Goal: Navigation & Orientation: Find specific page/section

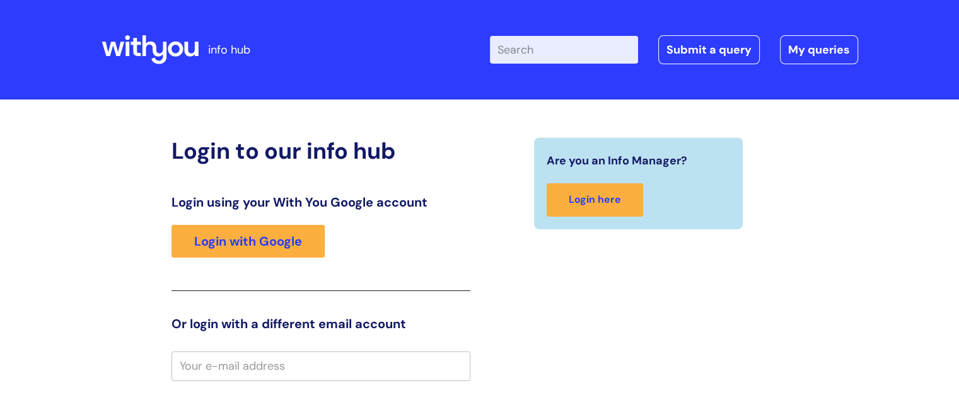
click at [310, 368] on input "email" at bounding box center [321, 366] width 299 height 29
type input "monika.kmieckowiak@wearewithyou.org.uk"
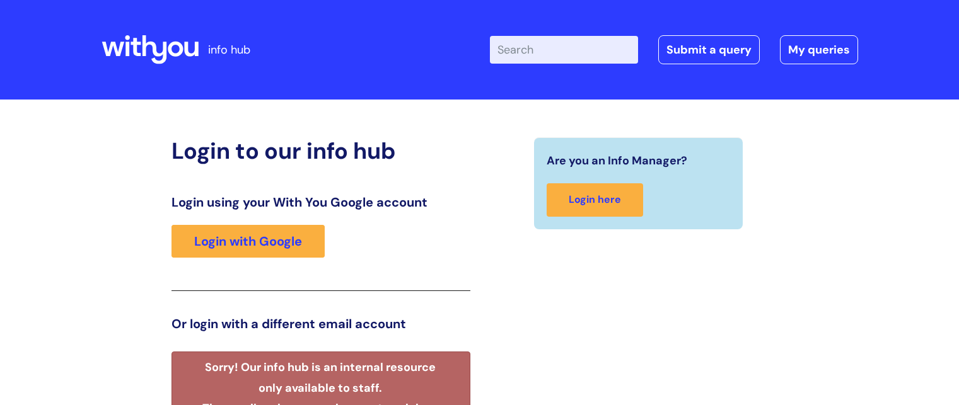
scroll to position [270, 0]
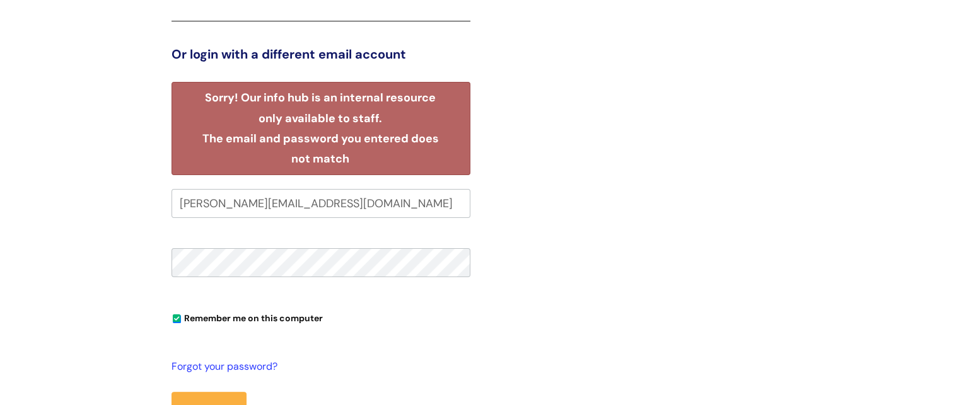
click at [172, 392] on button "Login" at bounding box center [209, 410] width 75 height 37
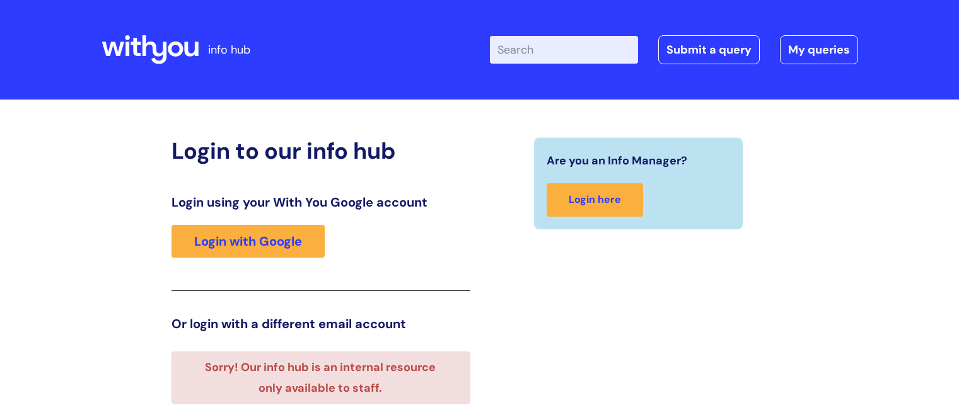
scroll to position [230, 0]
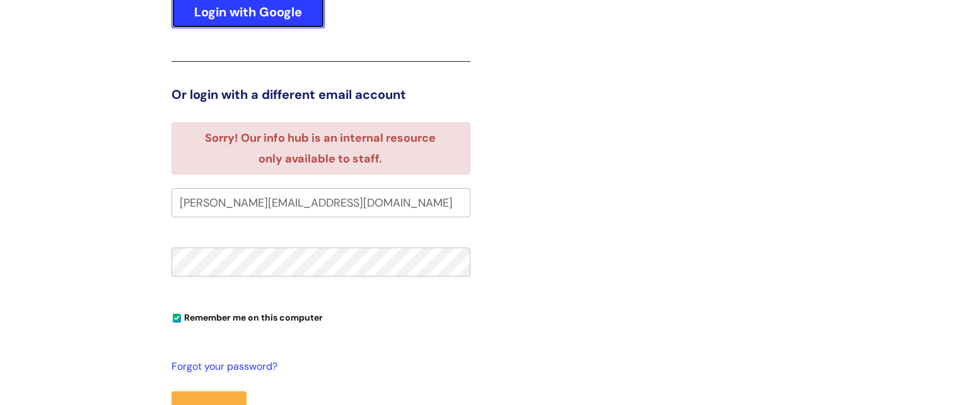
click at [312, 20] on link "Login with Google" at bounding box center [248, 12] width 153 height 33
